Goal: Information Seeking & Learning: Learn about a topic

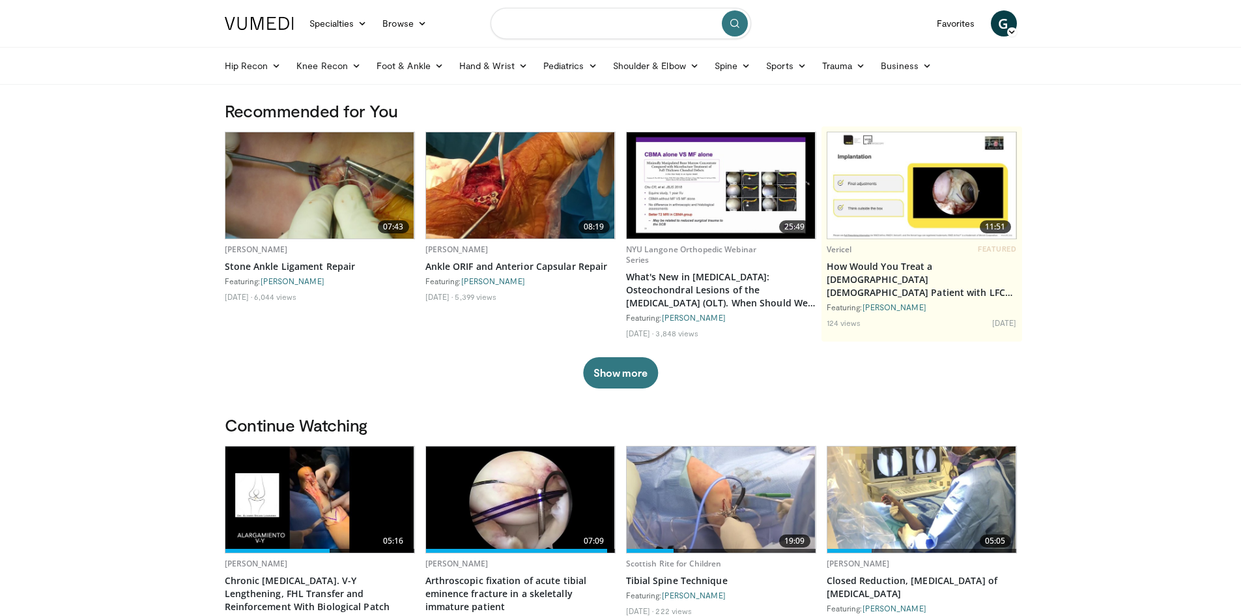
click at [561, 32] on input "Search topics, interventions" at bounding box center [620, 23] width 261 height 31
type input "**********"
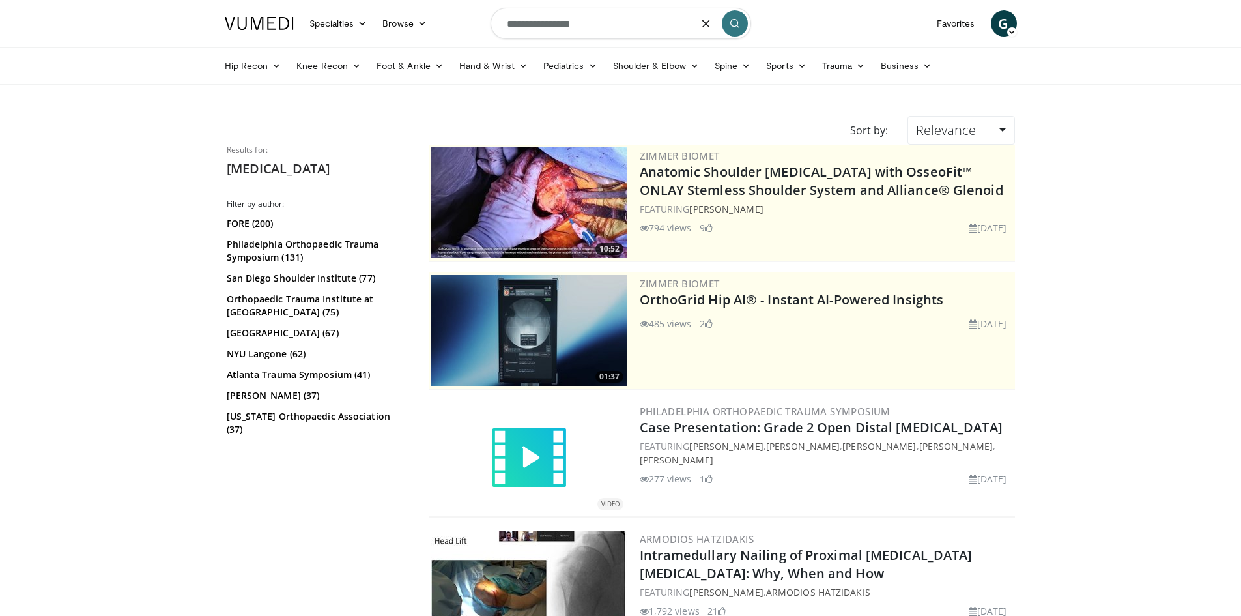
click at [550, 27] on input "**********" at bounding box center [620, 23] width 261 height 31
type input "**********"
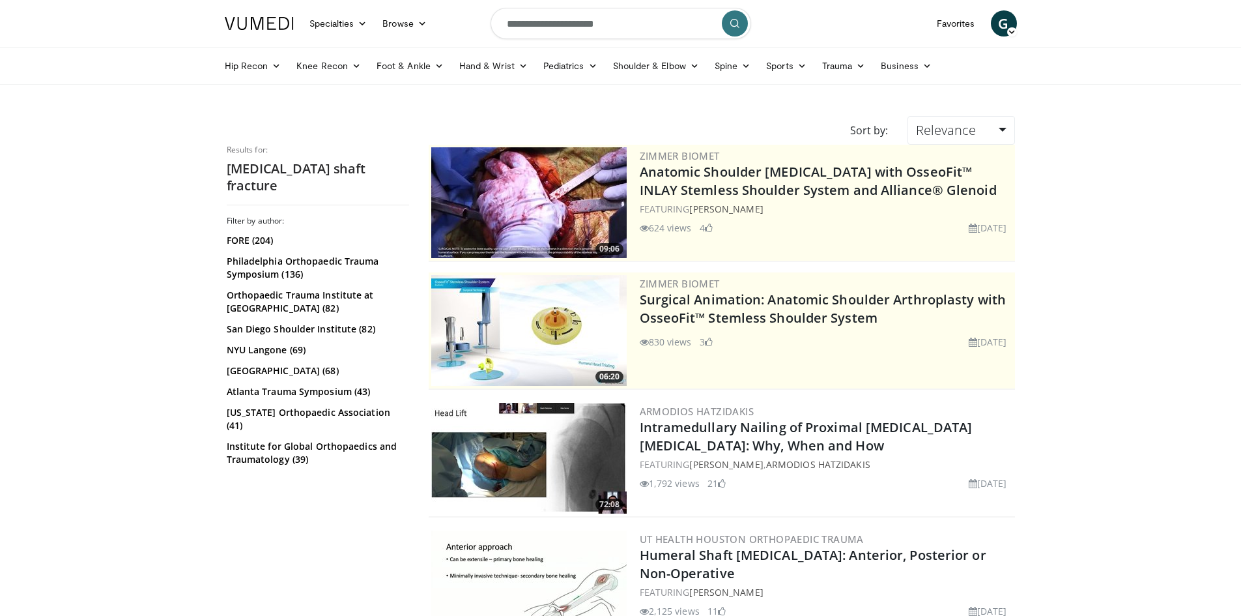
click at [623, 20] on input "**********" at bounding box center [620, 23] width 261 height 31
type input "**********"
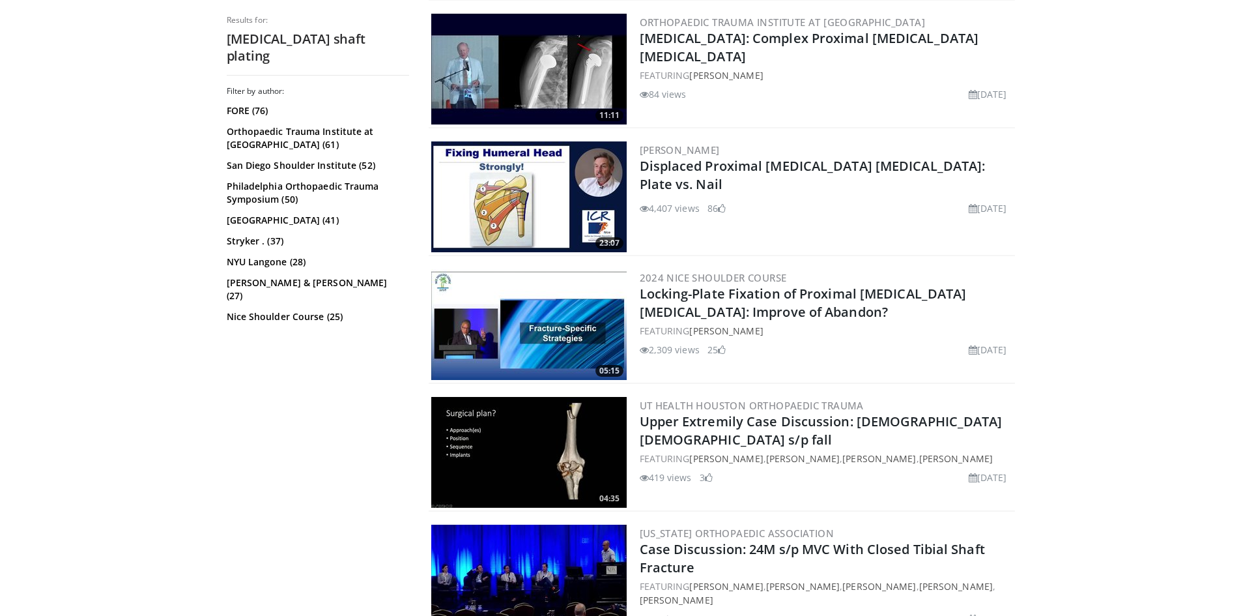
scroll to position [3140, 0]
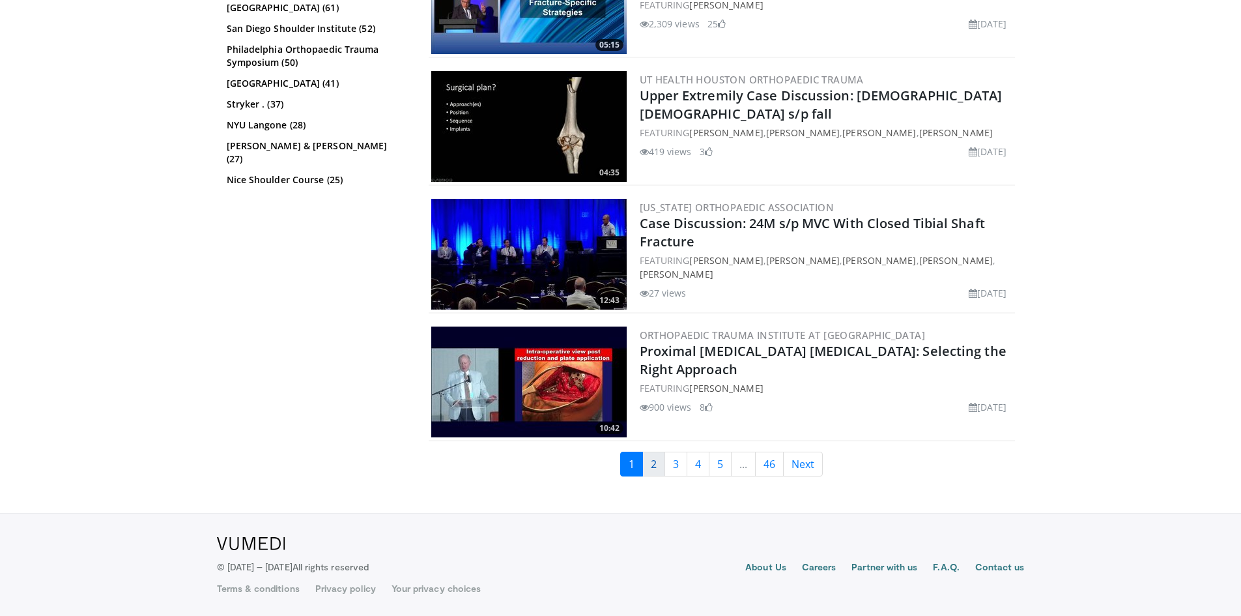
click at [655, 460] on link "2" at bounding box center [653, 463] width 23 height 25
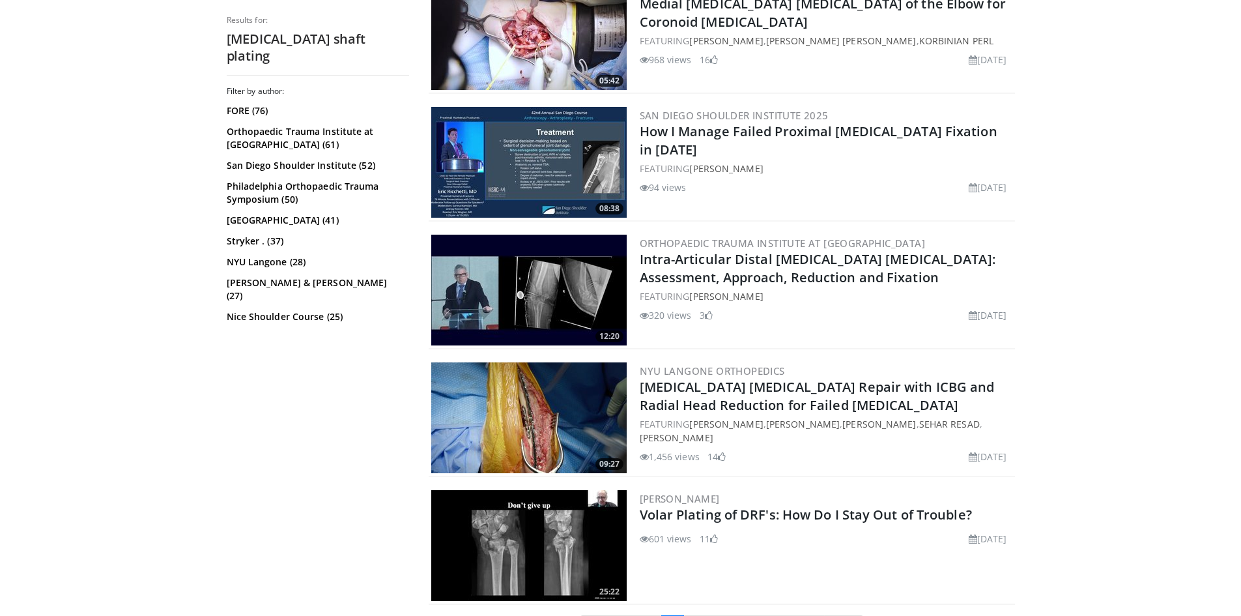
scroll to position [3148, 0]
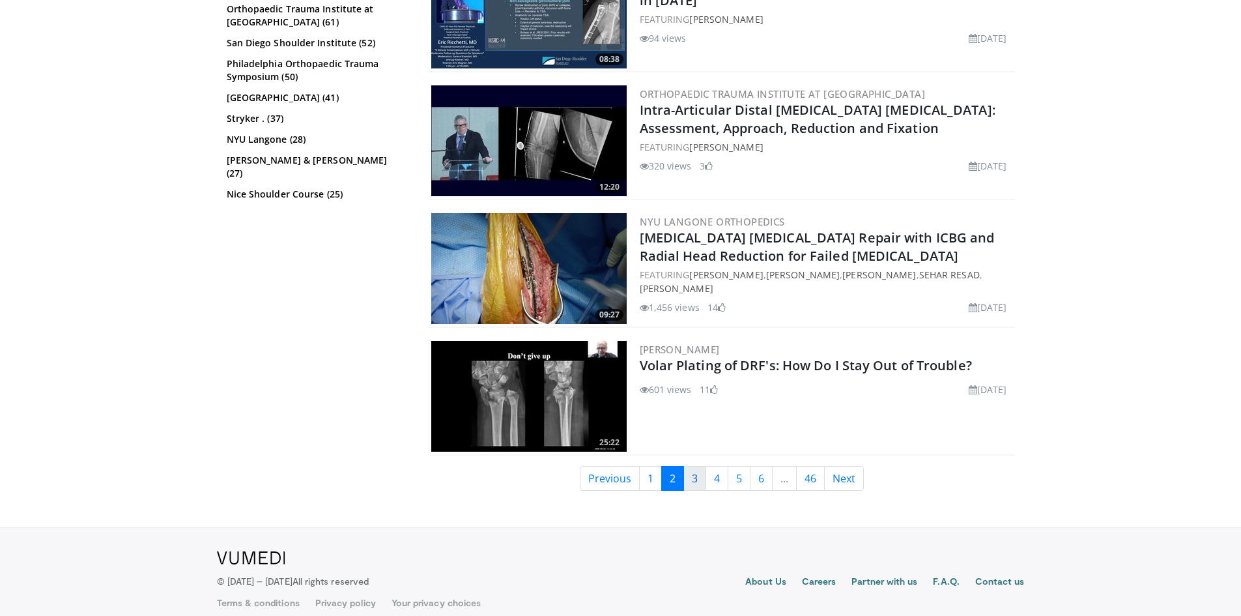
click at [698, 466] on link "3" at bounding box center [694, 478] width 23 height 25
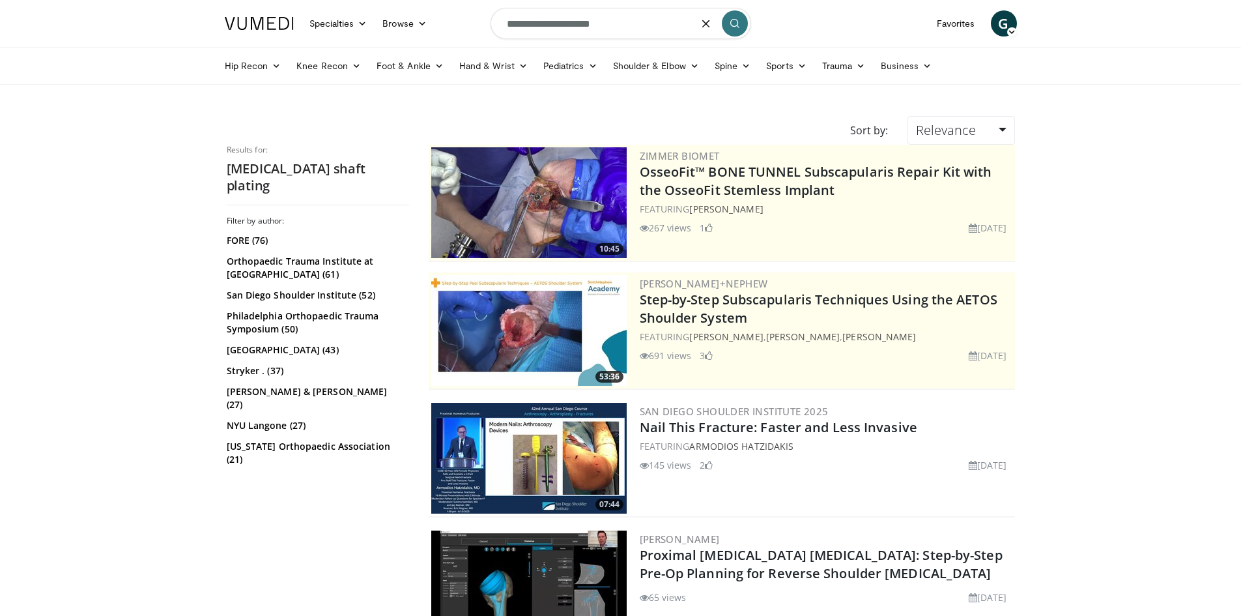
drag, startPoint x: 617, startPoint y: 30, endPoint x: 467, endPoint y: 24, distance: 149.9
click at [467, 24] on nav "Specialties Adult & Family Medicine Allergy, Asthma, Immunology Anesthesiology …" at bounding box center [621, 23] width 808 height 47
type input "**********"
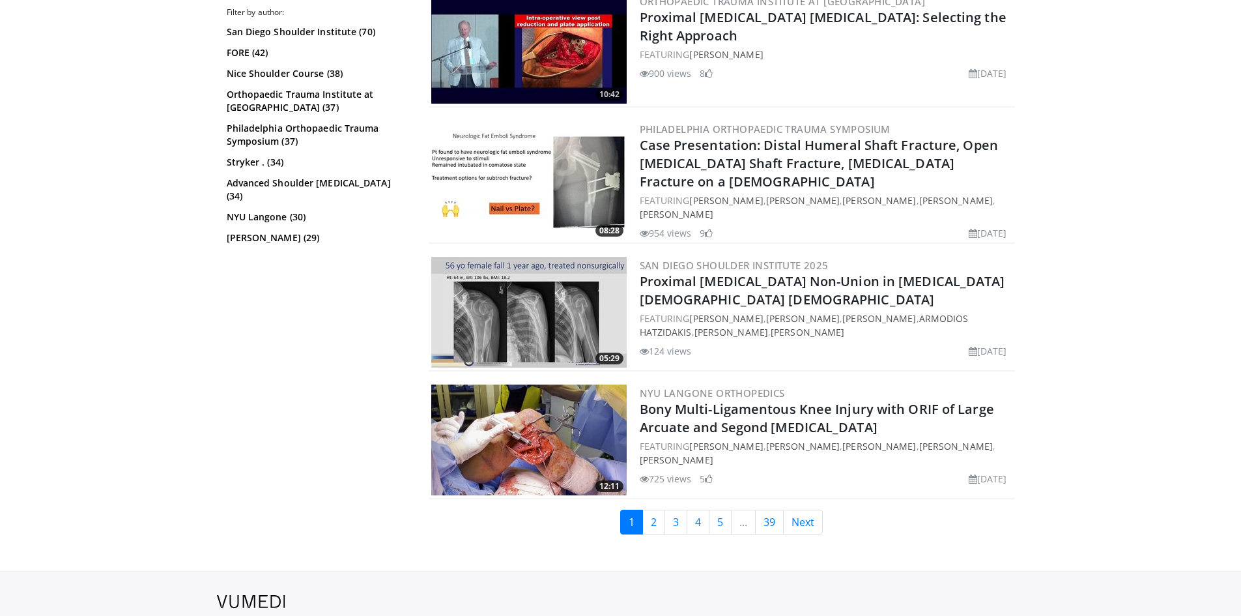
scroll to position [3140, 0]
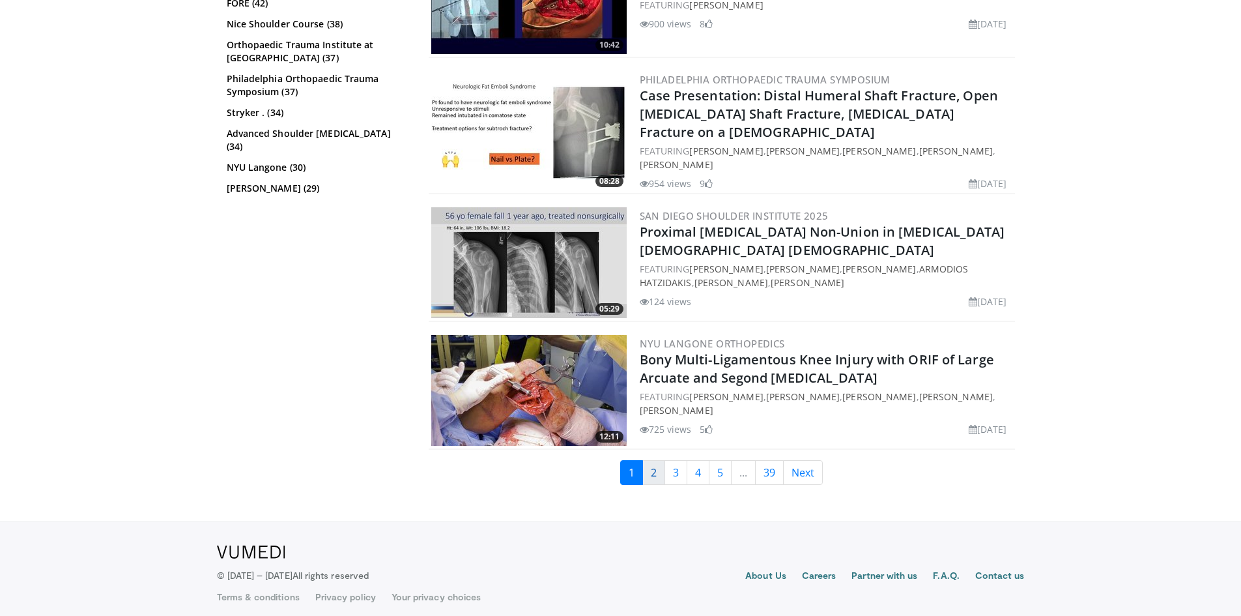
click at [653, 460] on link "2" at bounding box center [653, 472] width 23 height 25
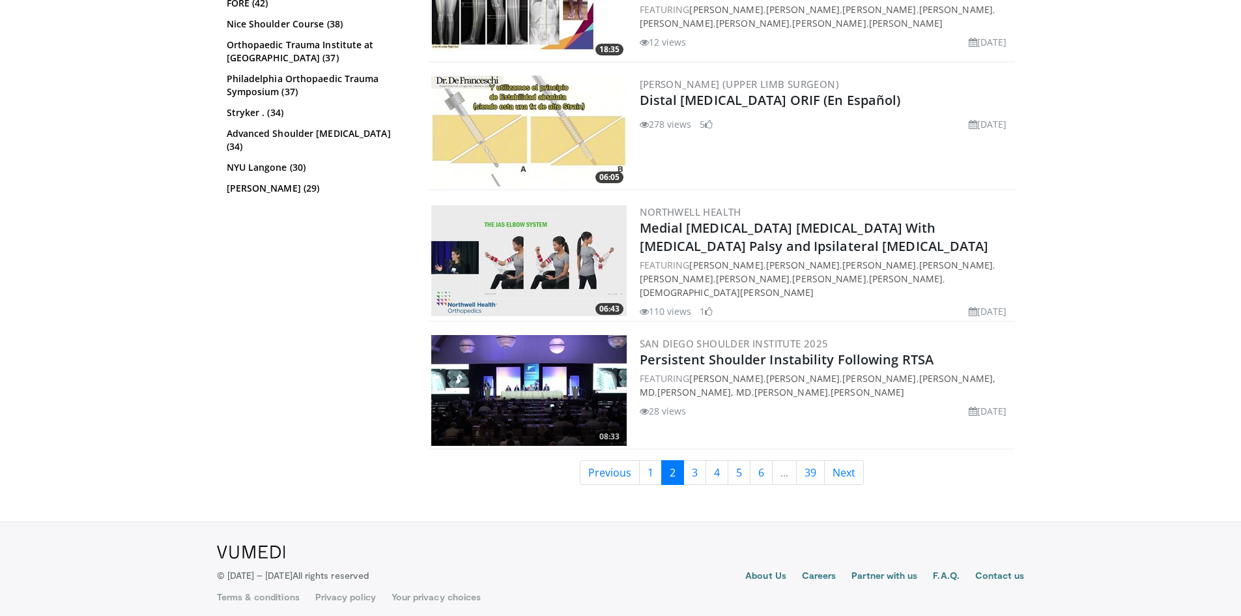
scroll to position [3144, 0]
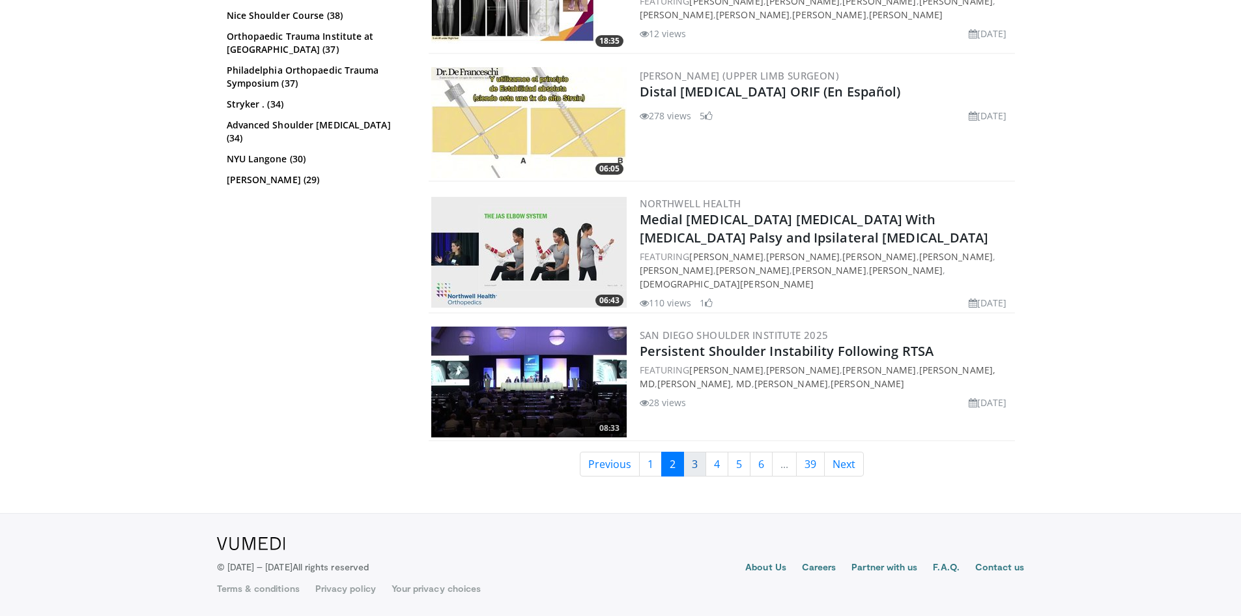
click at [695, 470] on link "3" at bounding box center [694, 463] width 23 height 25
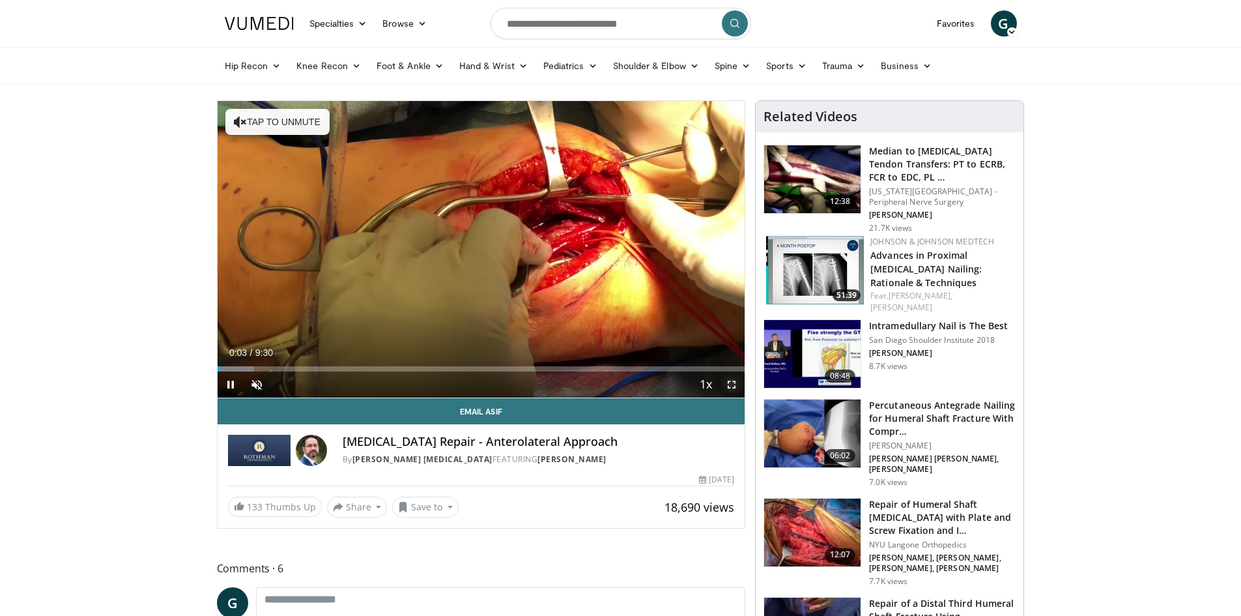
click at [731, 386] on span "Video Player" at bounding box center [731, 384] width 26 height 26
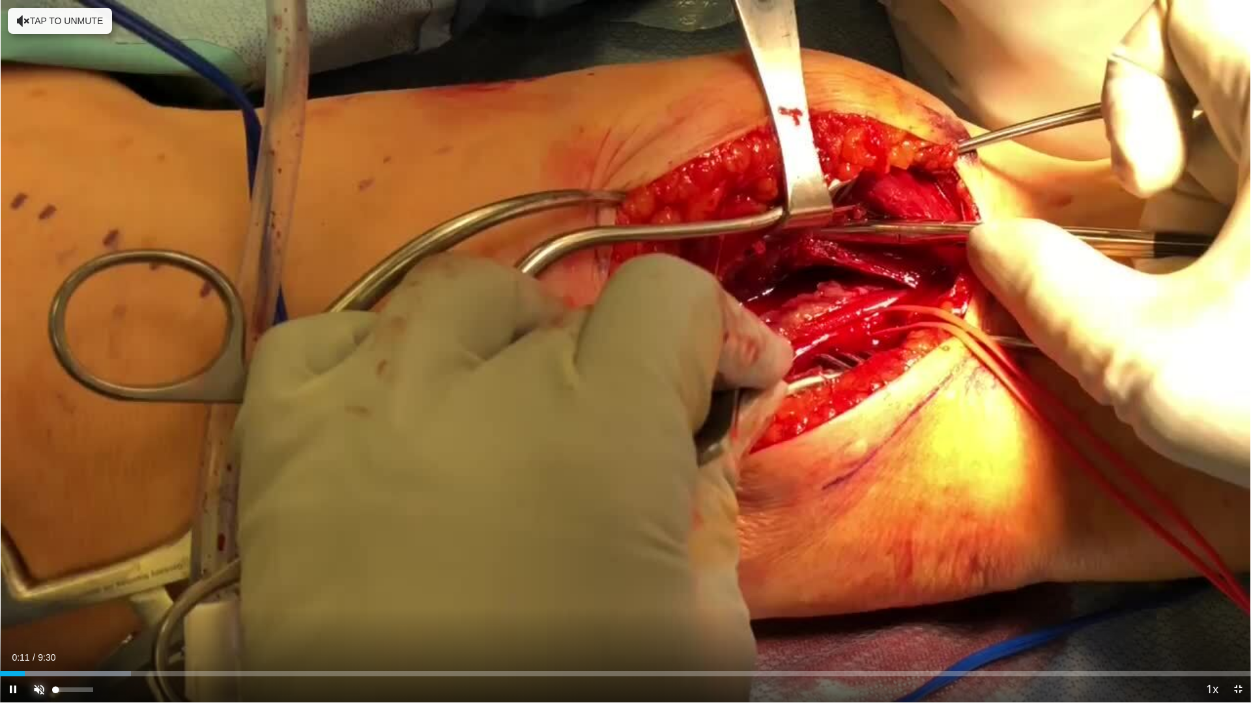
click at [40, 615] on span "Video Player" at bounding box center [39, 690] width 26 height 26
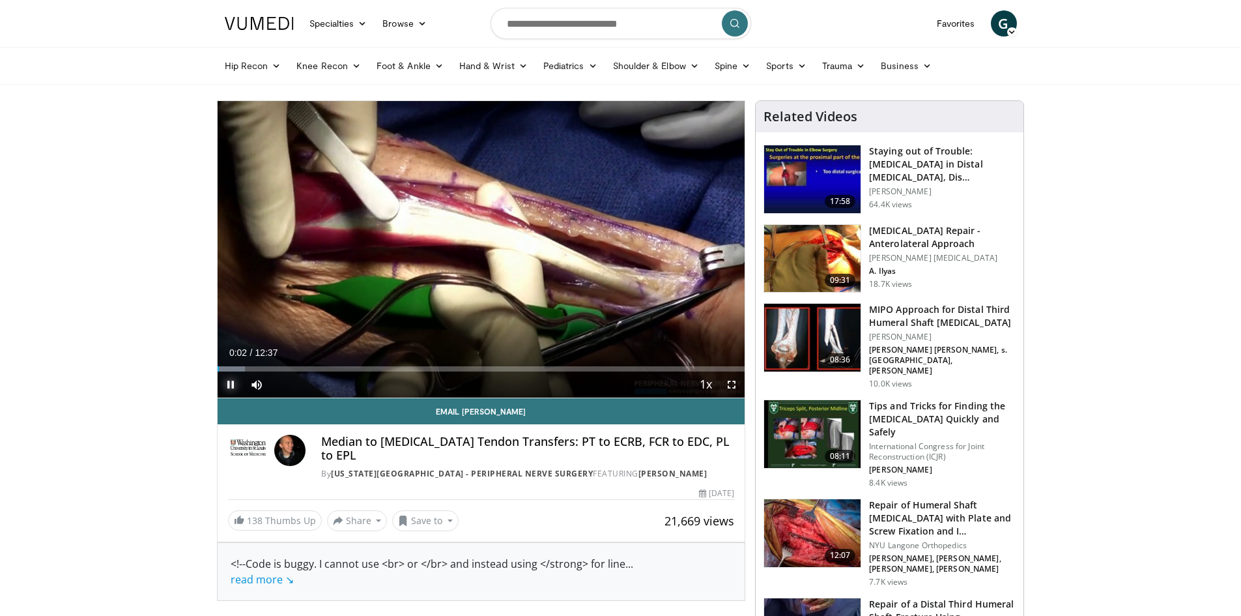
click at [233, 387] on span "Video Player" at bounding box center [231, 384] width 26 height 26
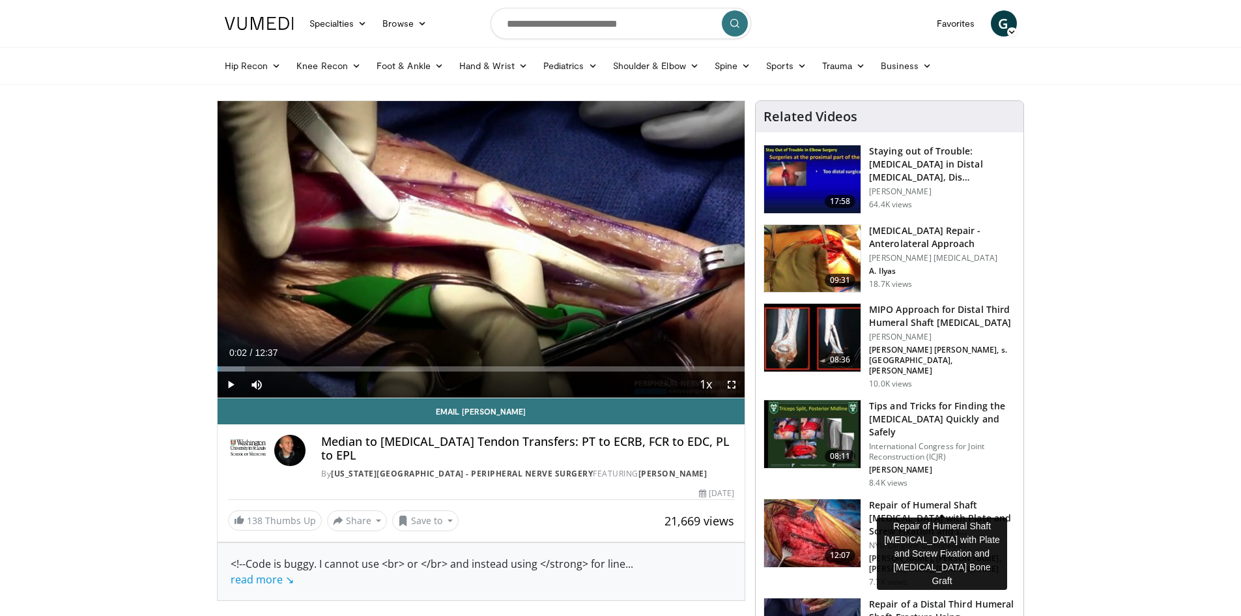
click at [914, 498] on h3 "Repair of Humeral Shaft Nonunion with Plate and Screw Fixation and I…" at bounding box center [942, 517] width 147 height 39
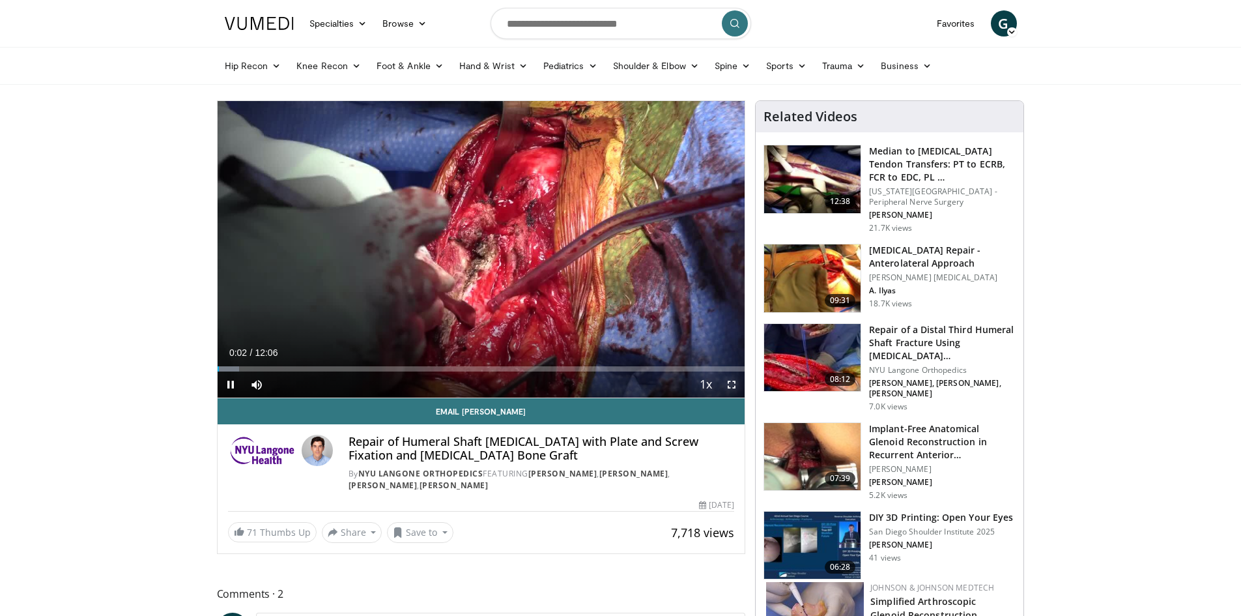
click at [729, 382] on span "Video Player" at bounding box center [731, 384] width 26 height 26
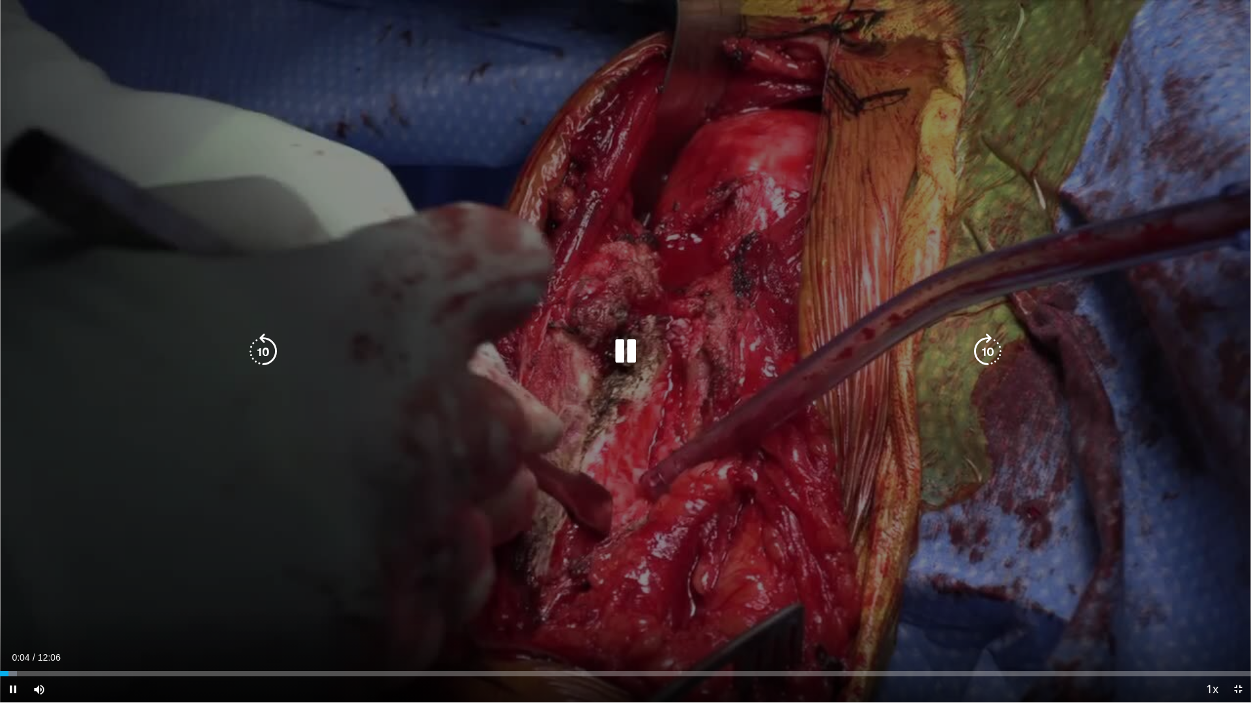
click at [625, 350] on icon "Video Player" at bounding box center [625, 351] width 36 height 36
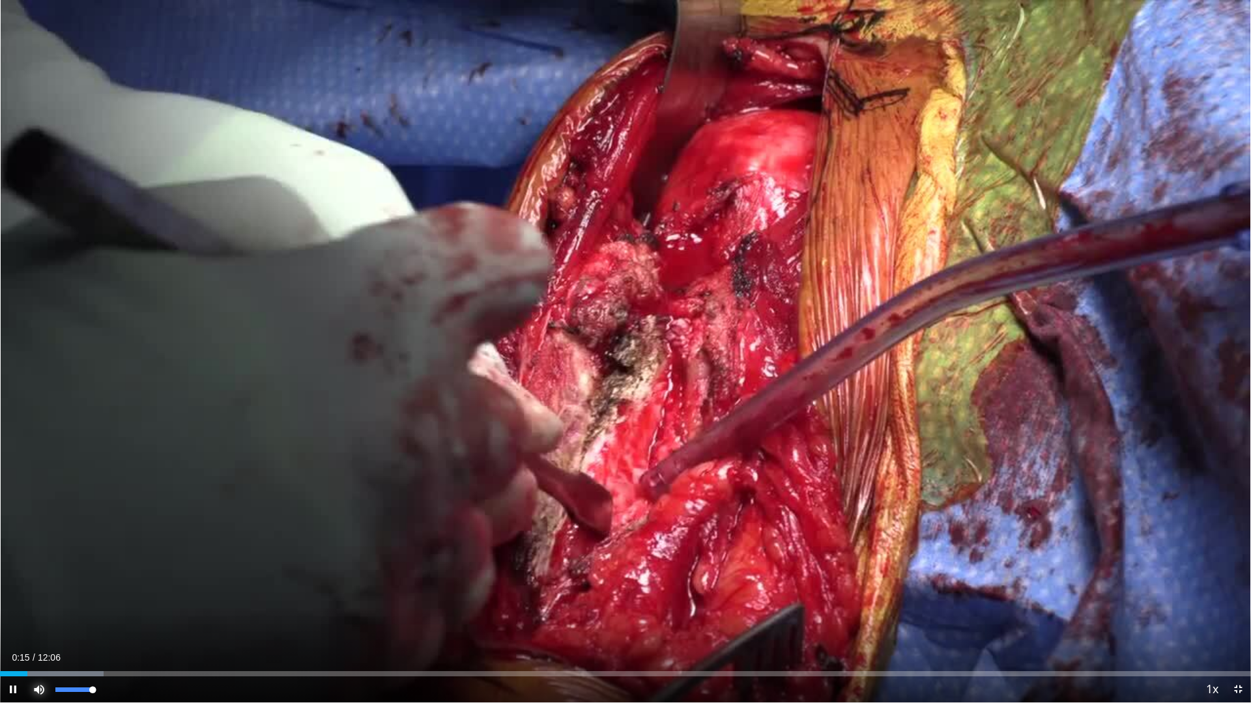
click at [41, 615] on span "Video Player" at bounding box center [39, 690] width 26 height 26
click at [70, 615] on div "100%" at bounding box center [74, 690] width 46 height 26
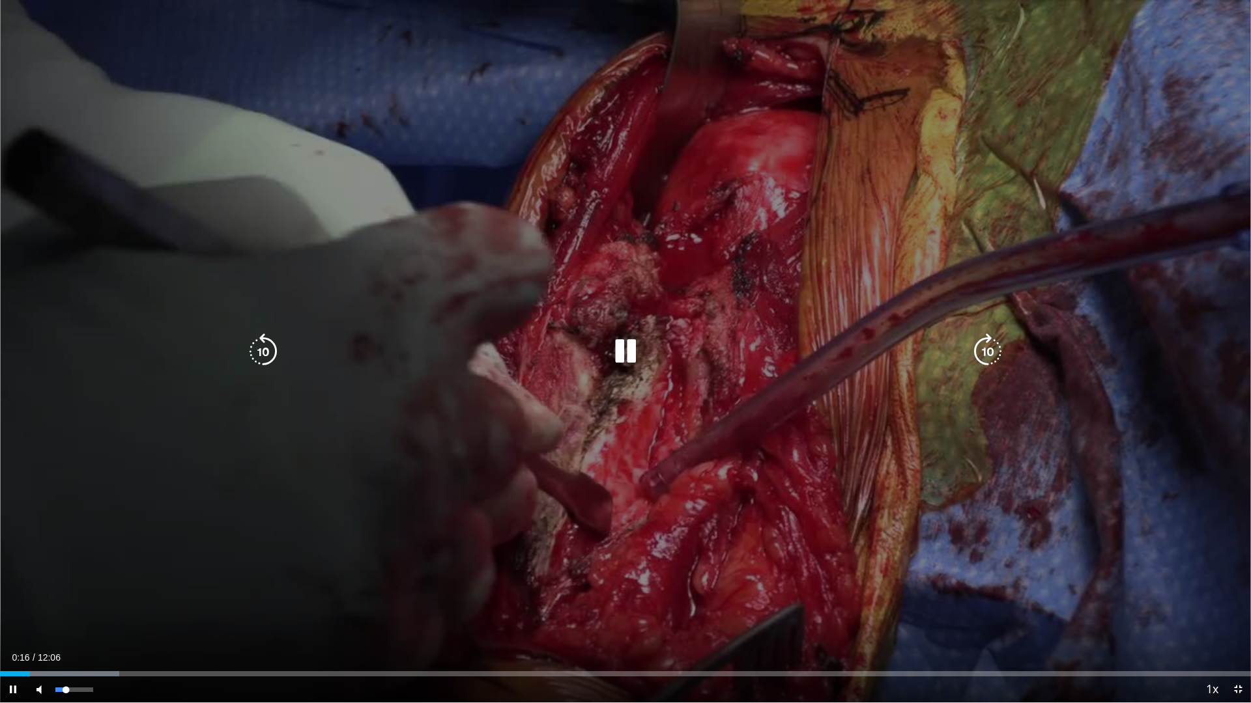
click at [66, 615] on div "28%" at bounding box center [73, 690] width 37 height 5
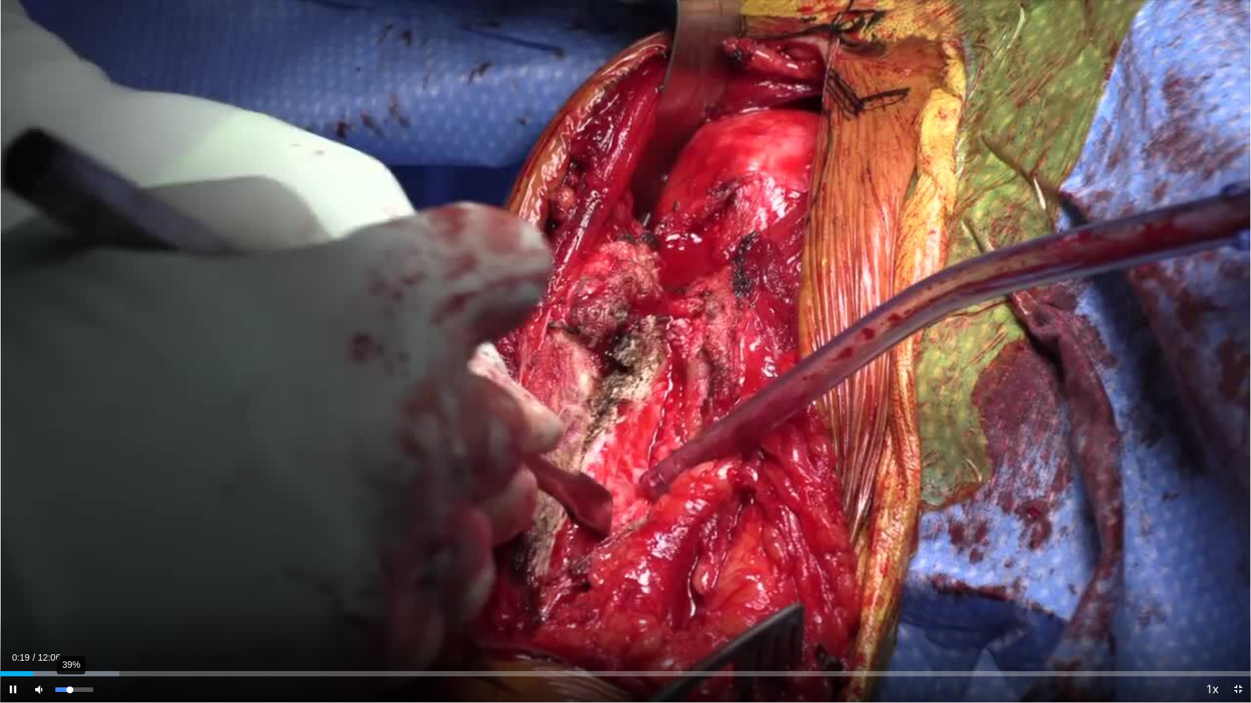
click at [70, 615] on div "Volume Level" at bounding box center [62, 690] width 14 height 5
click at [261, 615] on div "Loaded : 20.47% 01:23 02:31" at bounding box center [625, 670] width 1251 height 12
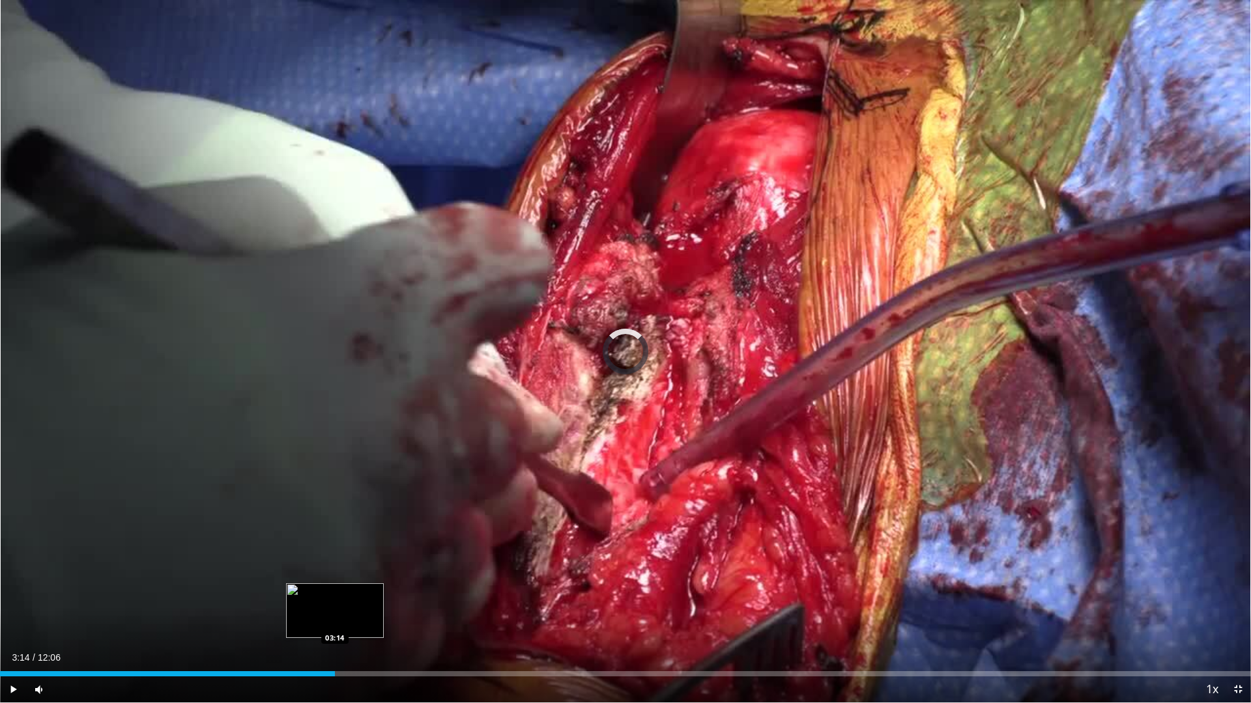
click at [335, 615] on div "Loaded : 23.20% 02:32 03:14" at bounding box center [625, 670] width 1251 height 12
click at [397, 615] on div "Loaded : 28.66% 03:16 03:50" at bounding box center [625, 674] width 1251 height 5
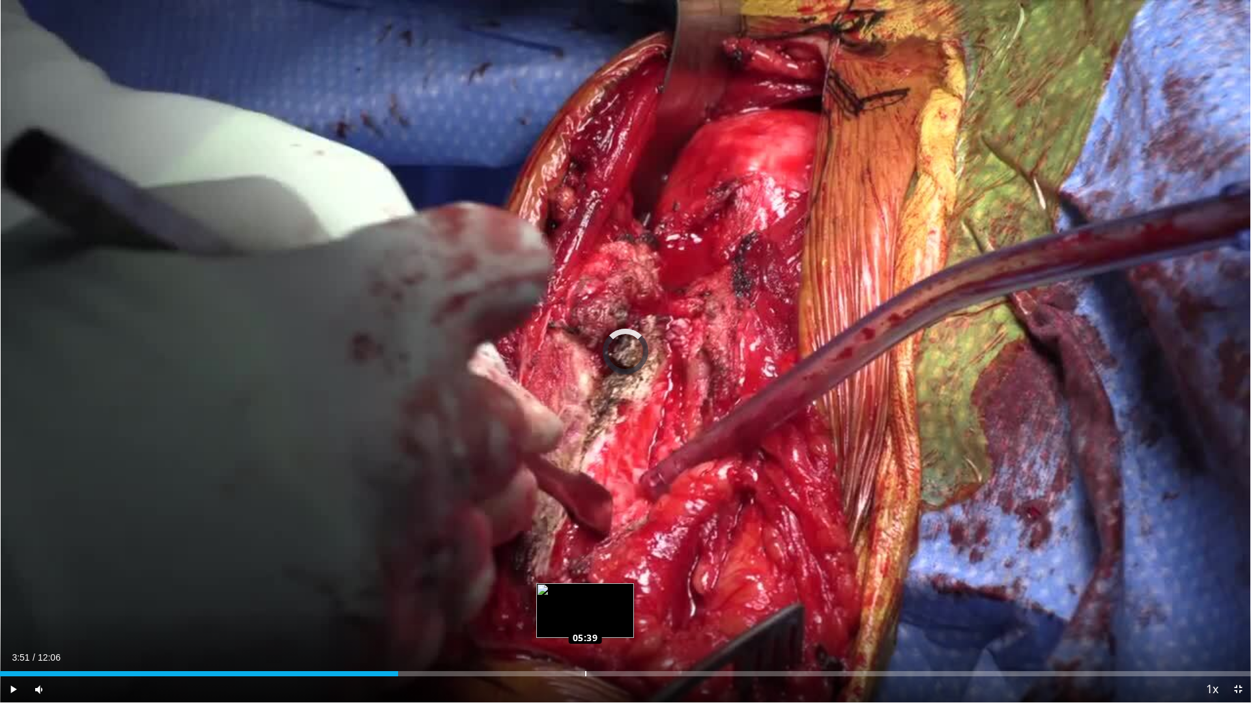
drag, startPoint x: 397, startPoint y: 675, endPoint x: 585, endPoint y: 668, distance: 188.4
click at [585, 615] on div "Loaded : 0.00% 05:40 05:39" at bounding box center [625, 670] width 1251 height 12
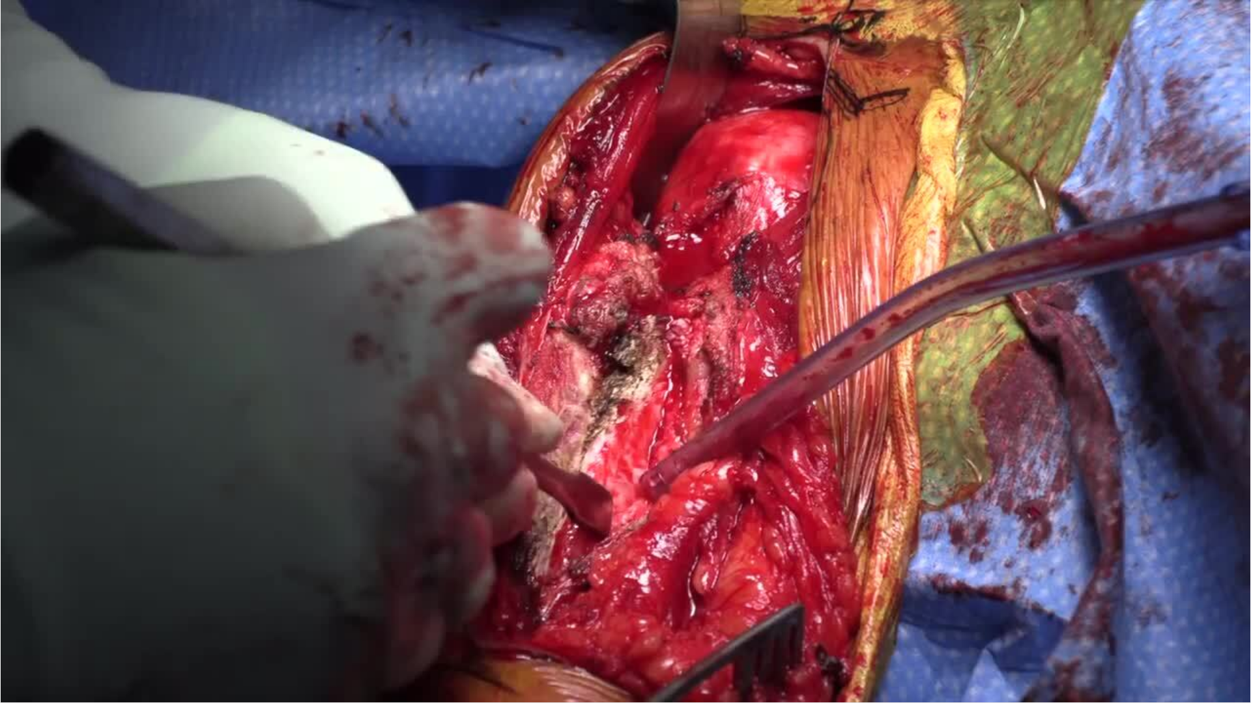
click at [585, 615] on video-js "**********" at bounding box center [625, 351] width 1251 height 703
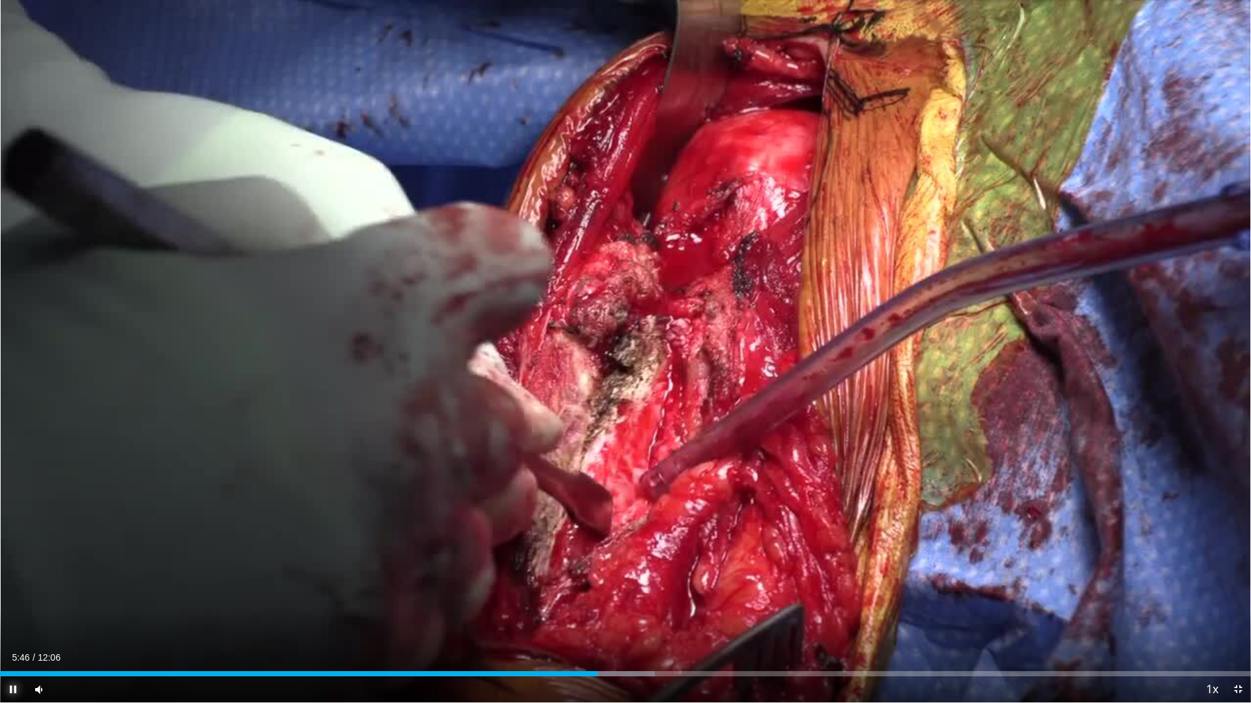
click at [14, 615] on span "Video Player" at bounding box center [13, 690] width 26 height 26
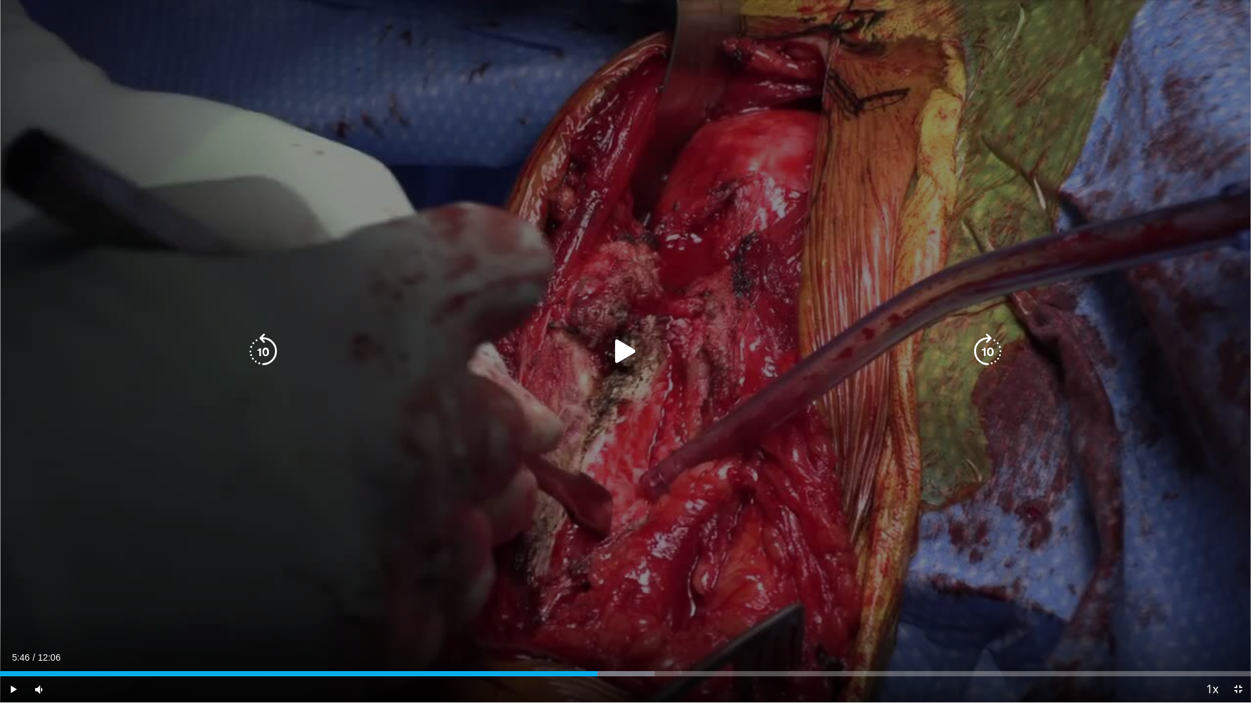
click at [194, 322] on div "10 seconds Tap to unmute" at bounding box center [625, 351] width 1251 height 703
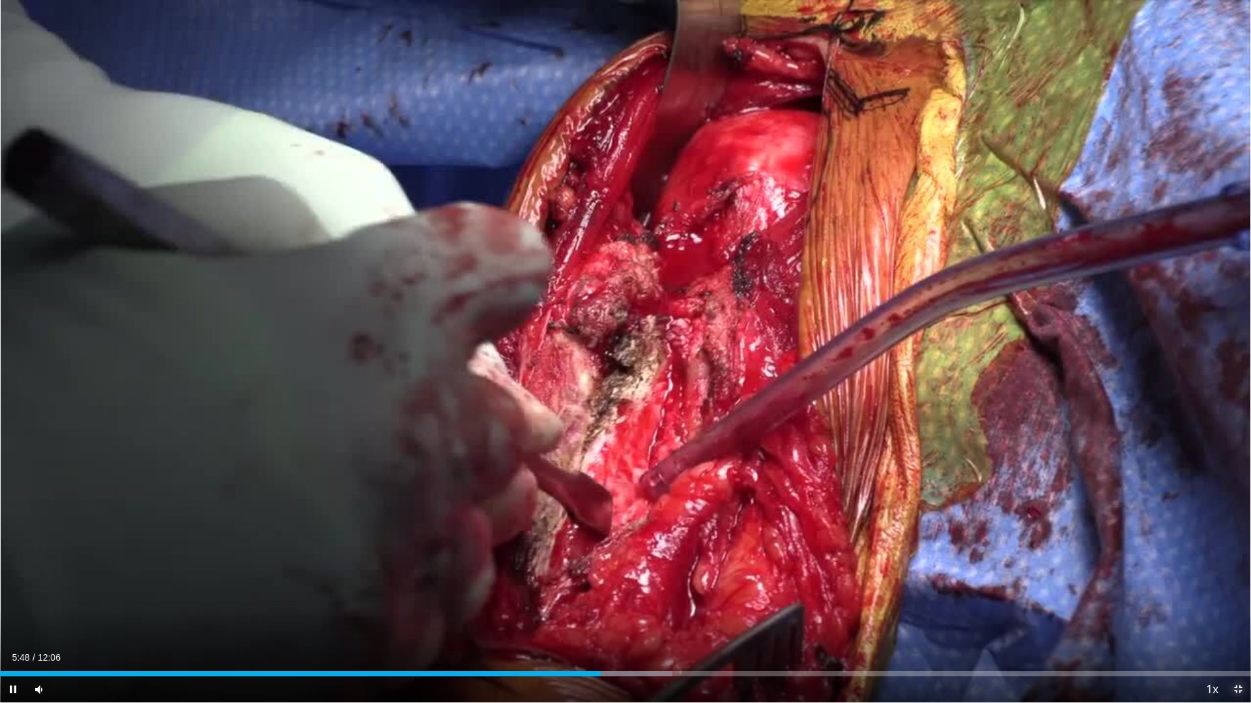
click at [1234, 615] on span "Video Player" at bounding box center [1237, 690] width 26 height 26
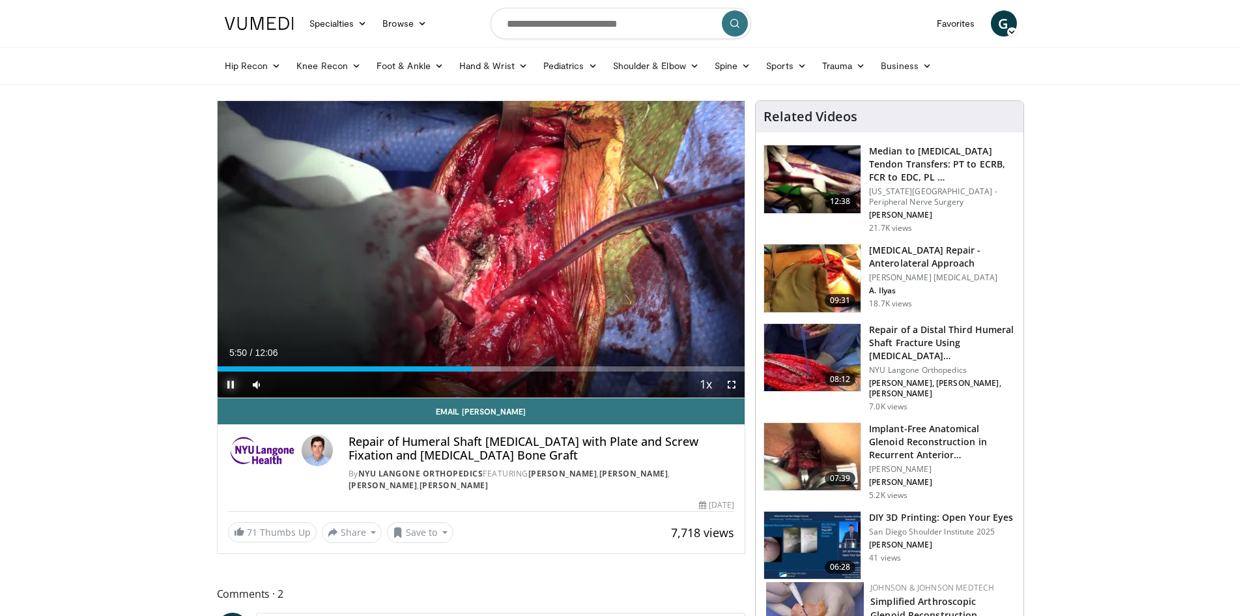
click at [221, 380] on span "Video Player" at bounding box center [231, 384] width 26 height 26
drag, startPoint x: 221, startPoint y: 380, endPoint x: 505, endPoint y: 456, distance: 293.9
click at [505, 456] on div "**********" at bounding box center [481, 326] width 529 height 453
click at [929, 251] on h3 "Humerus Fracture Repair - Anterolateral Approach" at bounding box center [942, 257] width 147 height 26
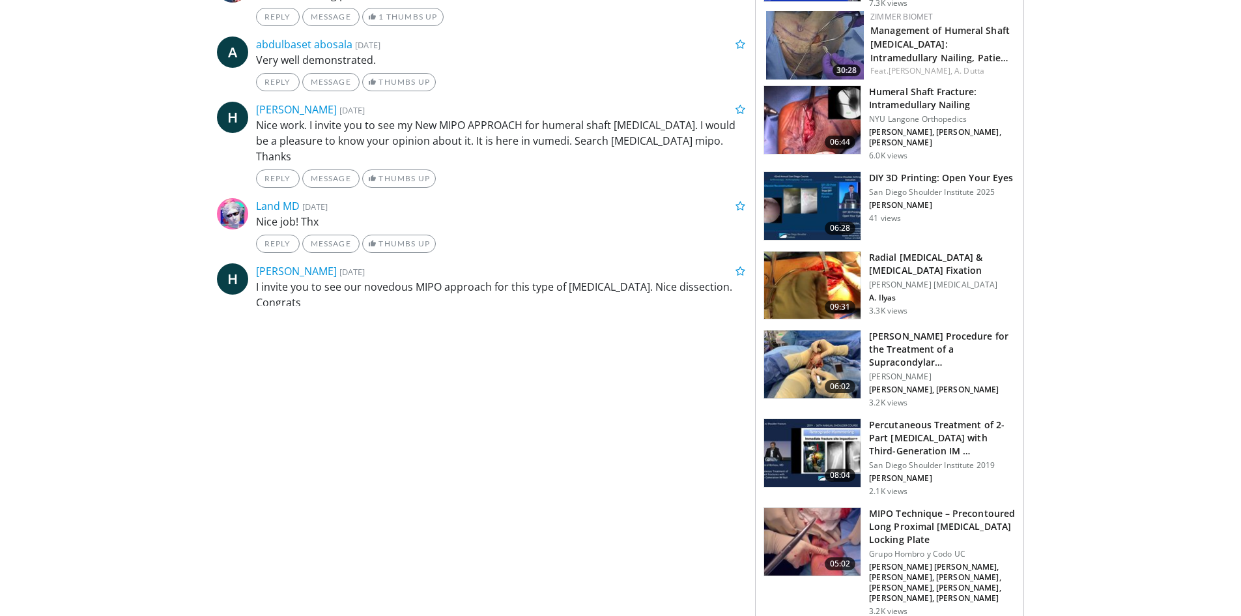
scroll to position [752, 0]
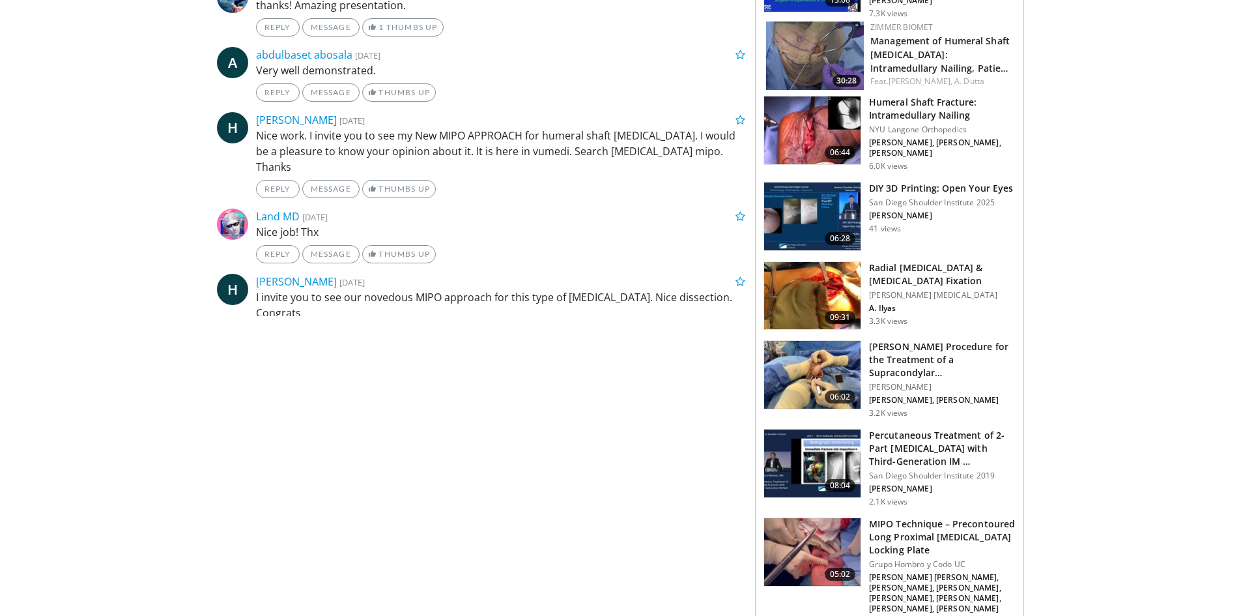
click at [903, 261] on h3 "Radial Neurolysis & Humerus Fracture Fixation" at bounding box center [942, 274] width 147 height 26
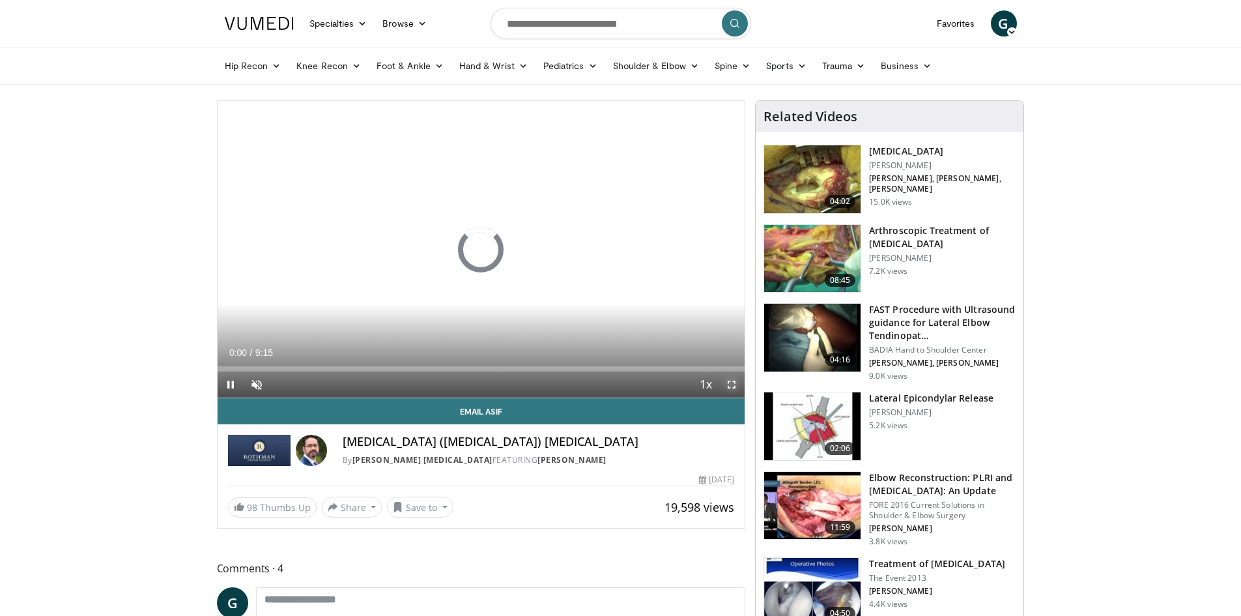
click at [729, 387] on video-js "**********" at bounding box center [482, 249] width 528 height 297
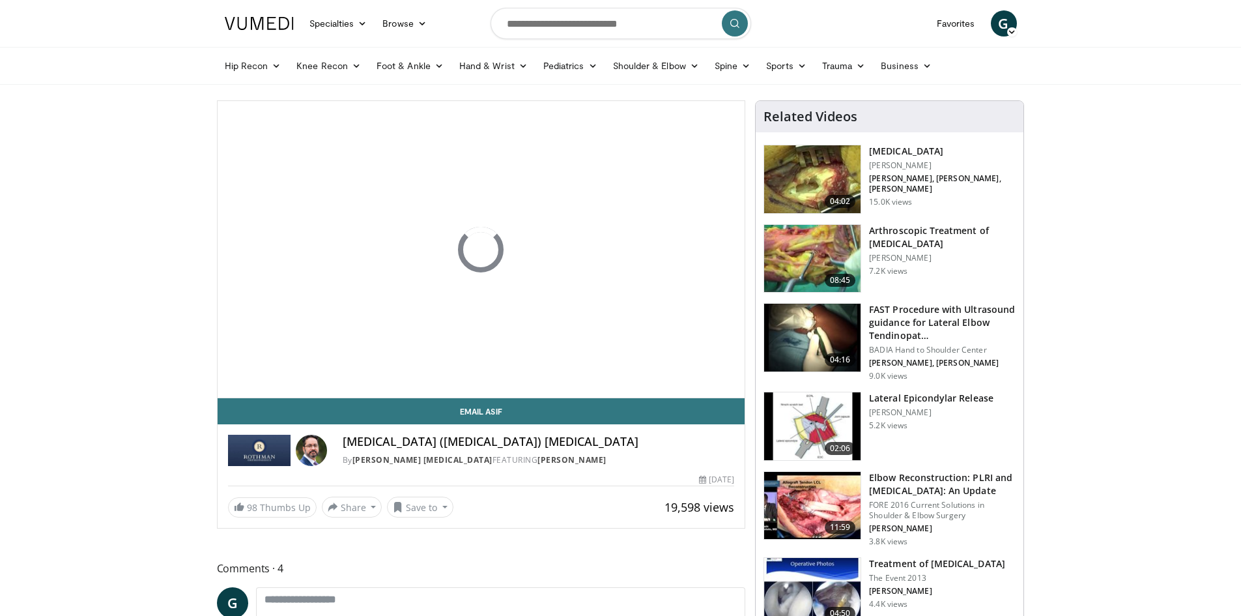
click at [657, 440] on h4 "[MEDICAL_DATA] ([MEDICAL_DATA]) [MEDICAL_DATA]" at bounding box center [539, 441] width 392 height 14
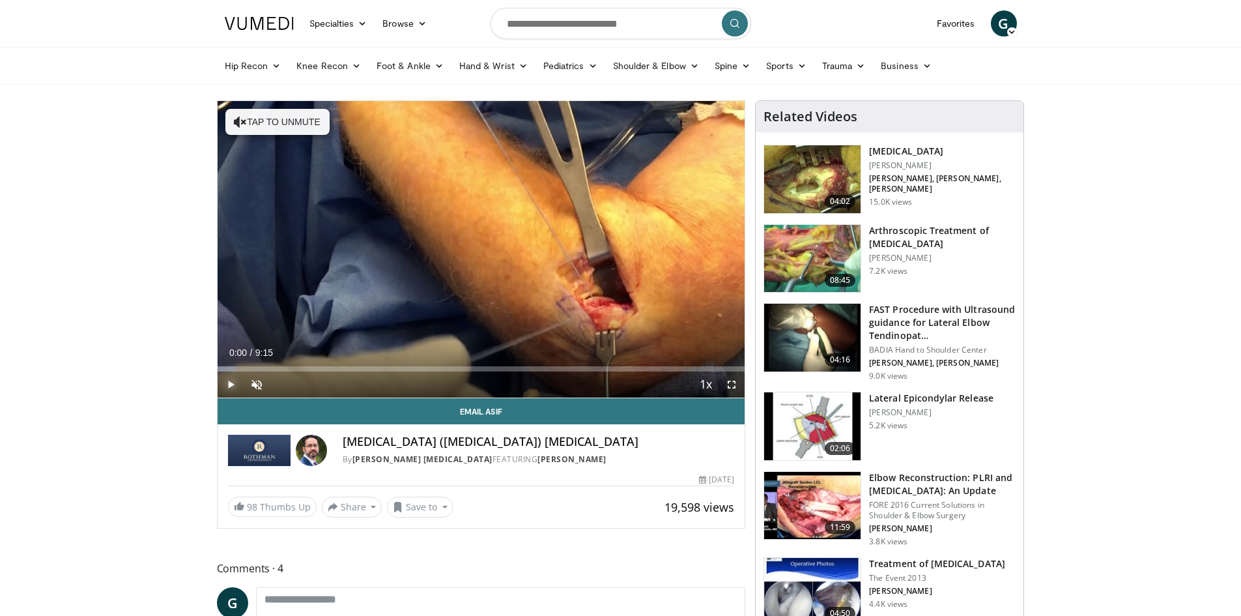
click at [226, 382] on span "Video Player" at bounding box center [231, 384] width 26 height 26
click at [254, 386] on span "Video Player" at bounding box center [257, 384] width 26 height 26
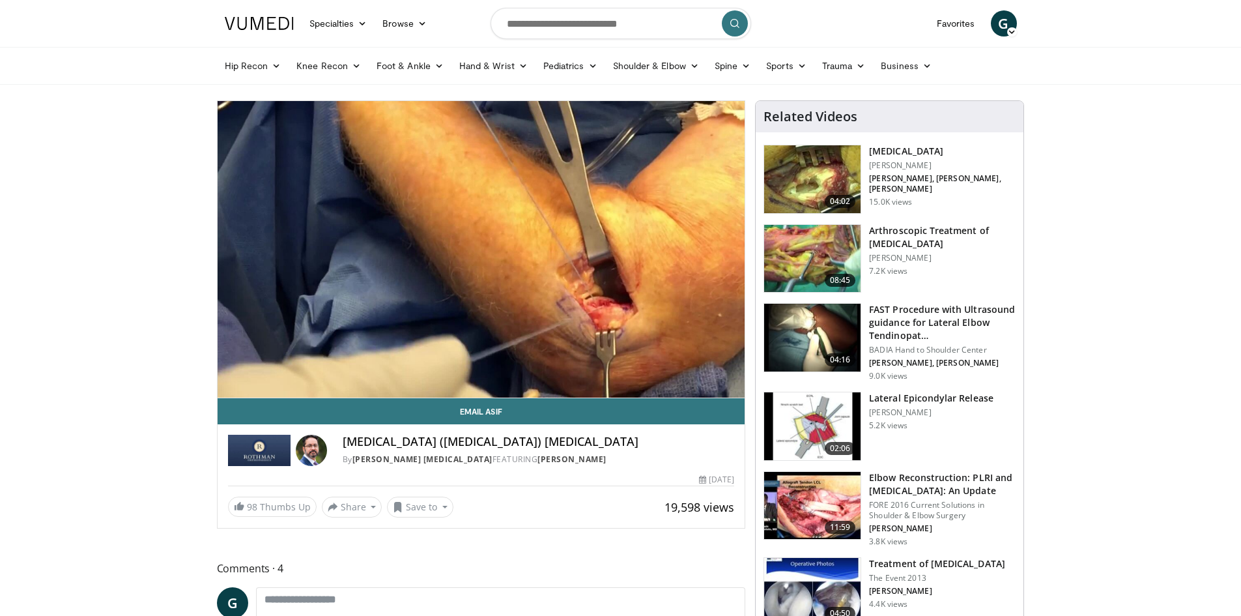
click at [915, 157] on h3 "[MEDICAL_DATA]" at bounding box center [942, 151] width 147 height 13
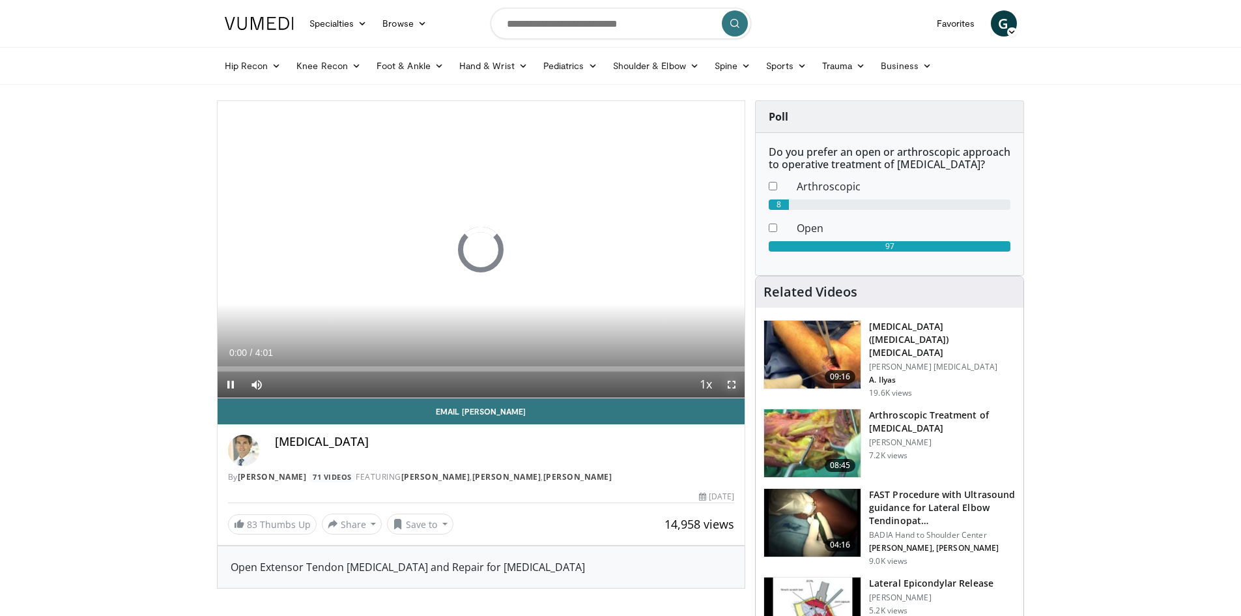
click at [727, 386] on span "Video Player" at bounding box center [731, 384] width 26 height 26
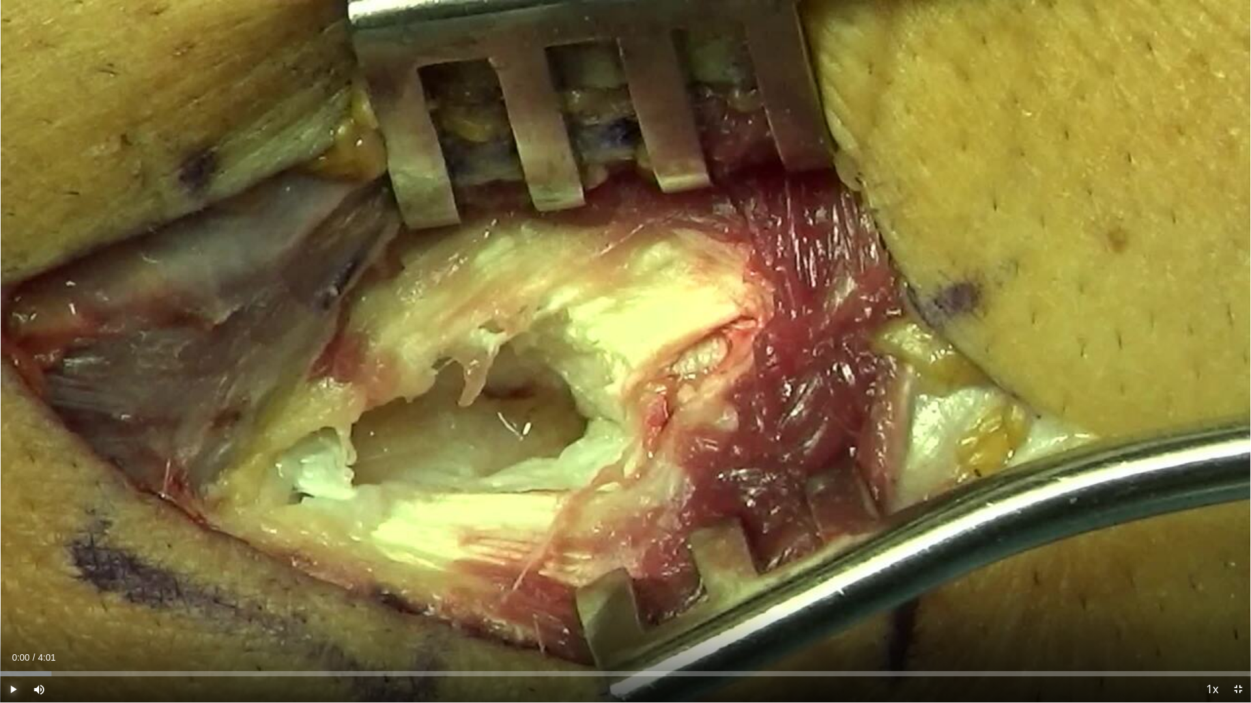
click at [13, 615] on span "Video Player" at bounding box center [13, 690] width 26 height 26
click at [137, 615] on div "Loaded : 8.20% 0:01 0:26" at bounding box center [625, 670] width 1251 height 12
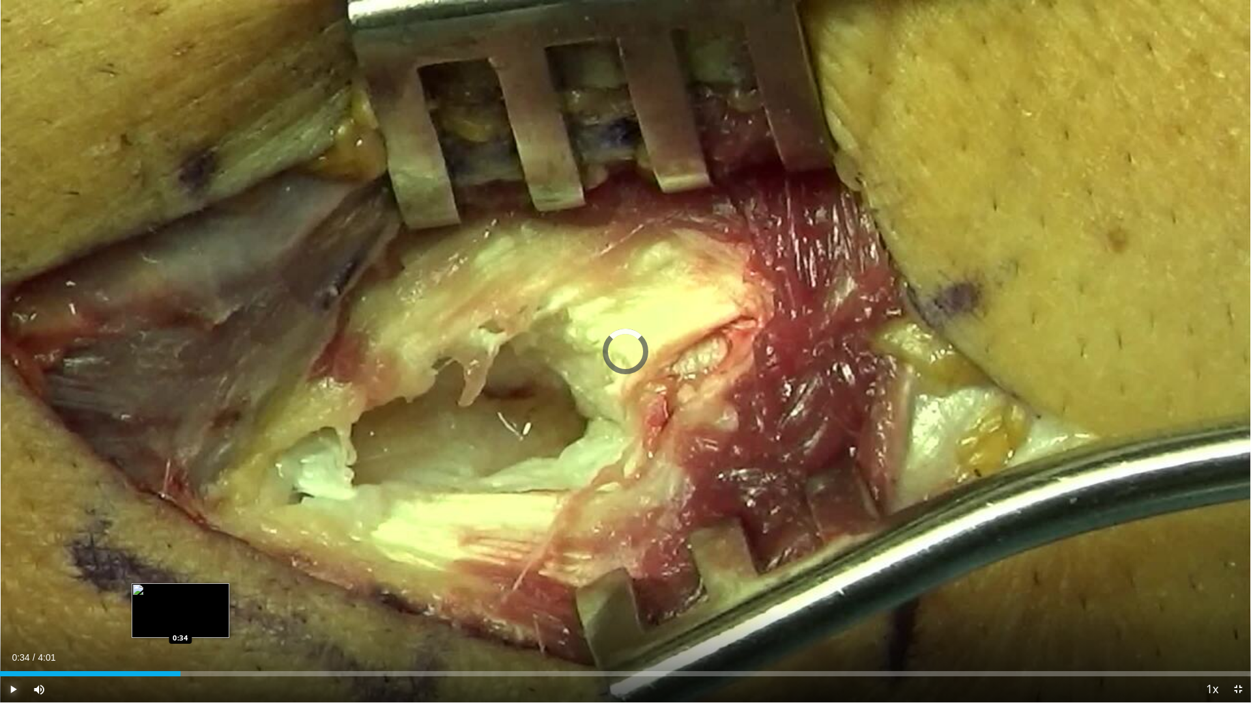
click at [180, 615] on div "Loaded : 0.00% 0:34 0:34" at bounding box center [625, 674] width 1251 height 5
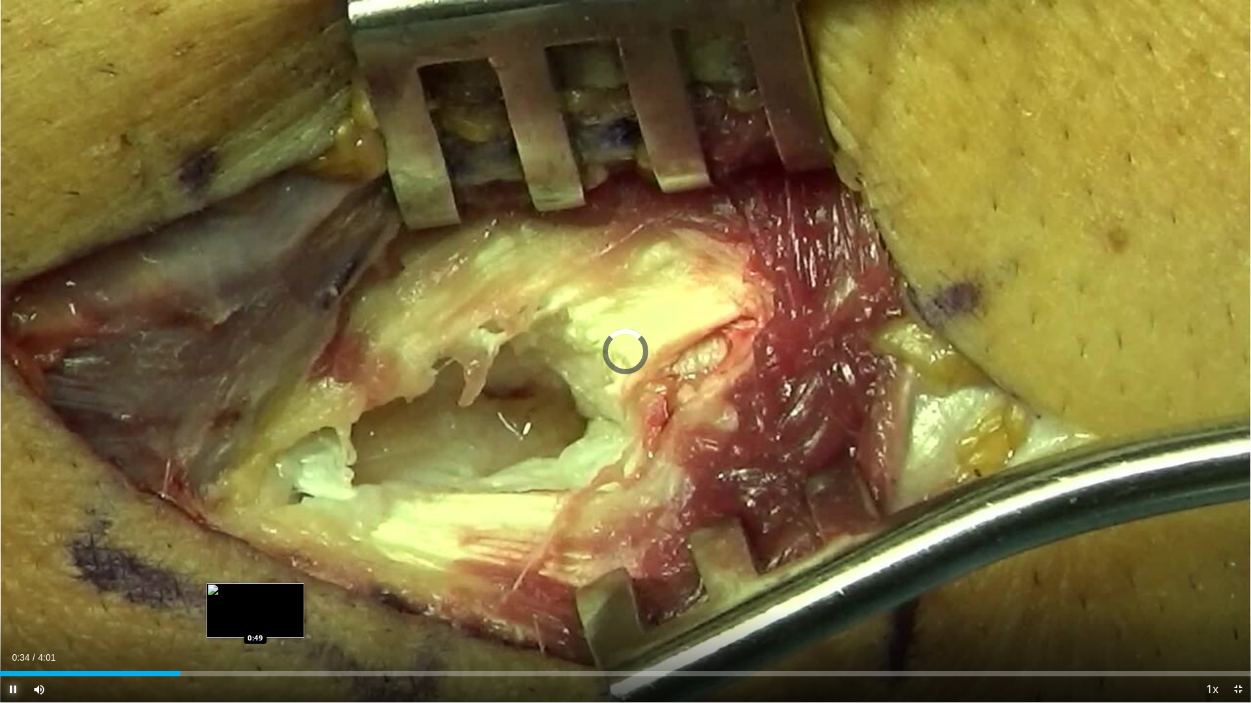
click at [255, 615] on div "Loaded : 0.00% 0:34 0:49" at bounding box center [625, 674] width 1251 height 5
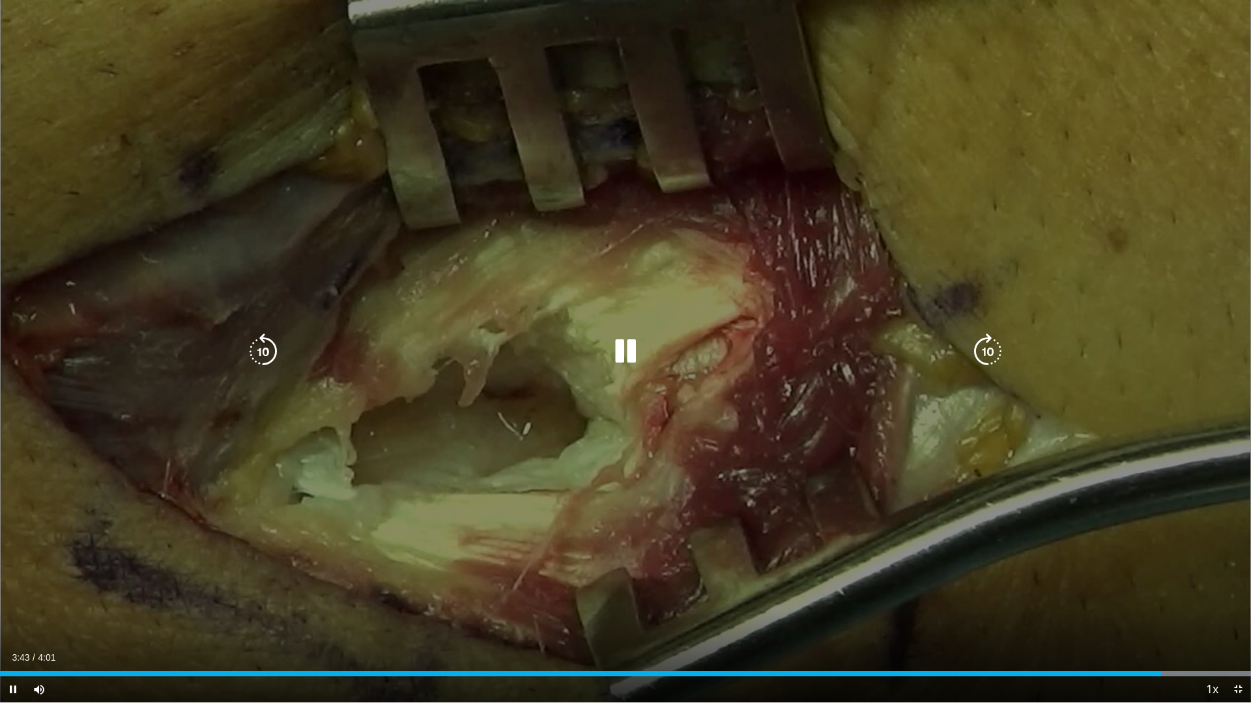
click at [877, 366] on div "10 seconds Tap to unmute" at bounding box center [625, 351] width 1251 height 703
